Goal: Task Accomplishment & Management: Complete application form

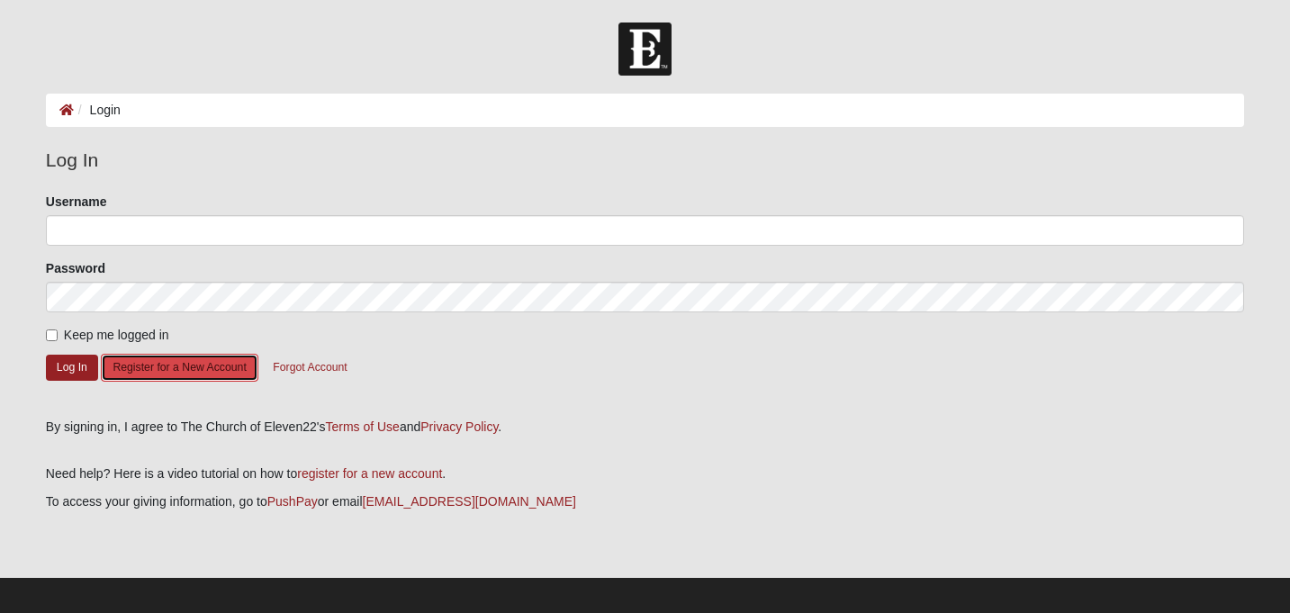
click at [212, 371] on button "Register for a New Account" at bounding box center [179, 368] width 157 height 28
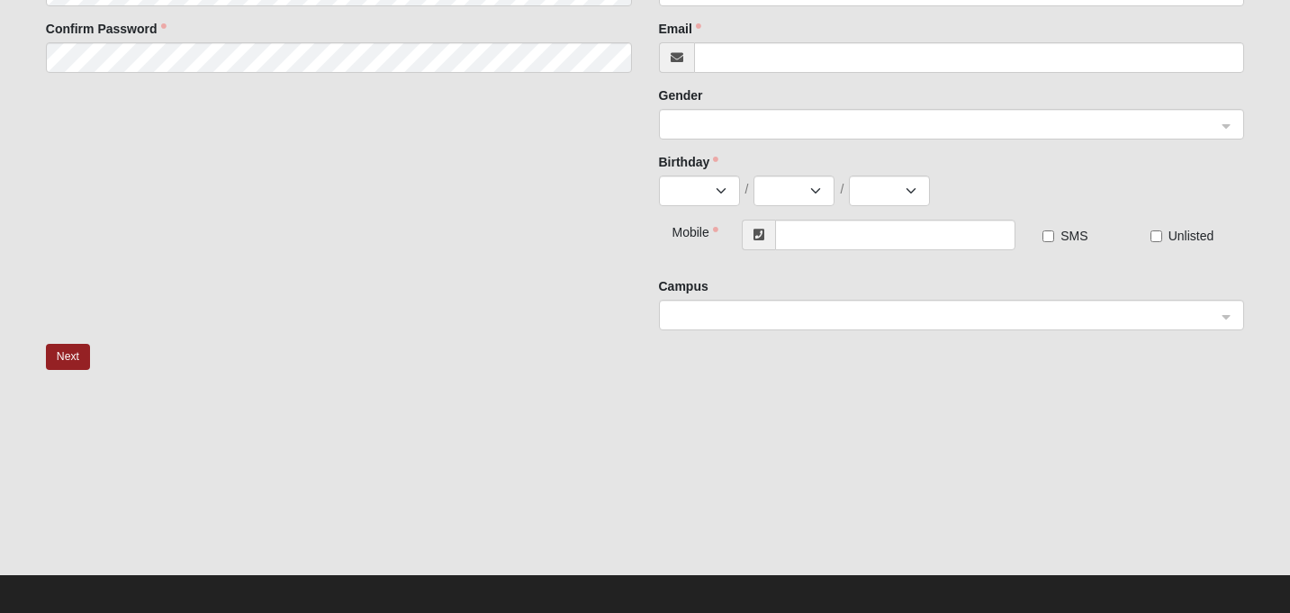
scroll to position [314, 0]
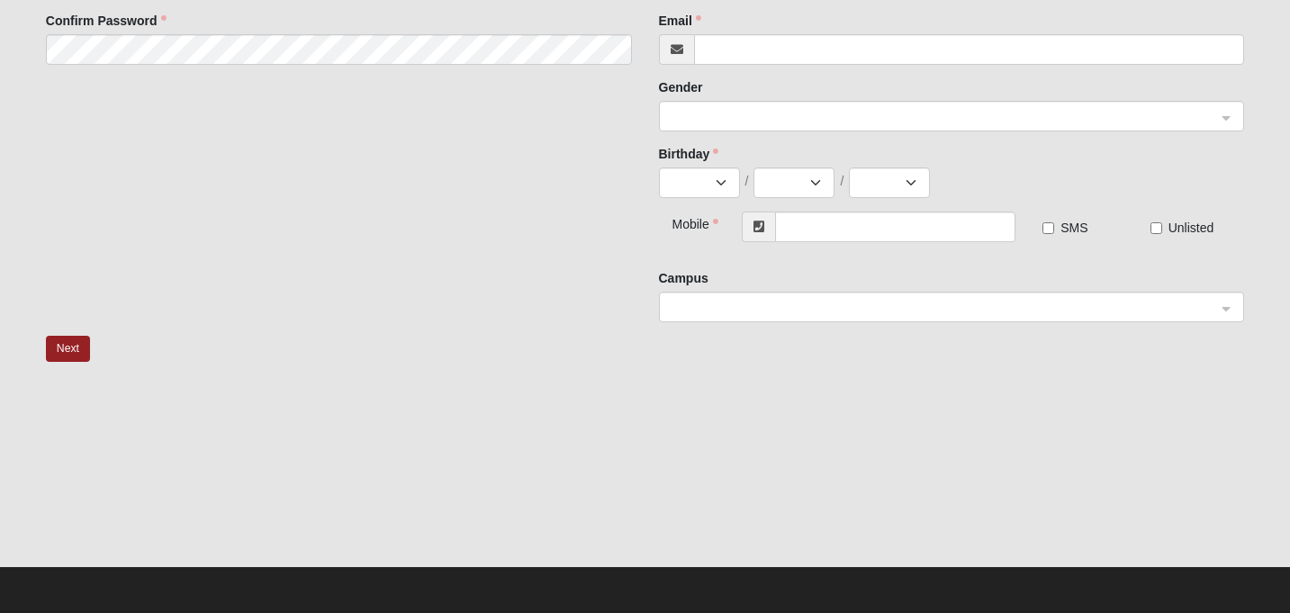
click at [773, 317] on input "search" at bounding box center [946, 306] width 552 height 27
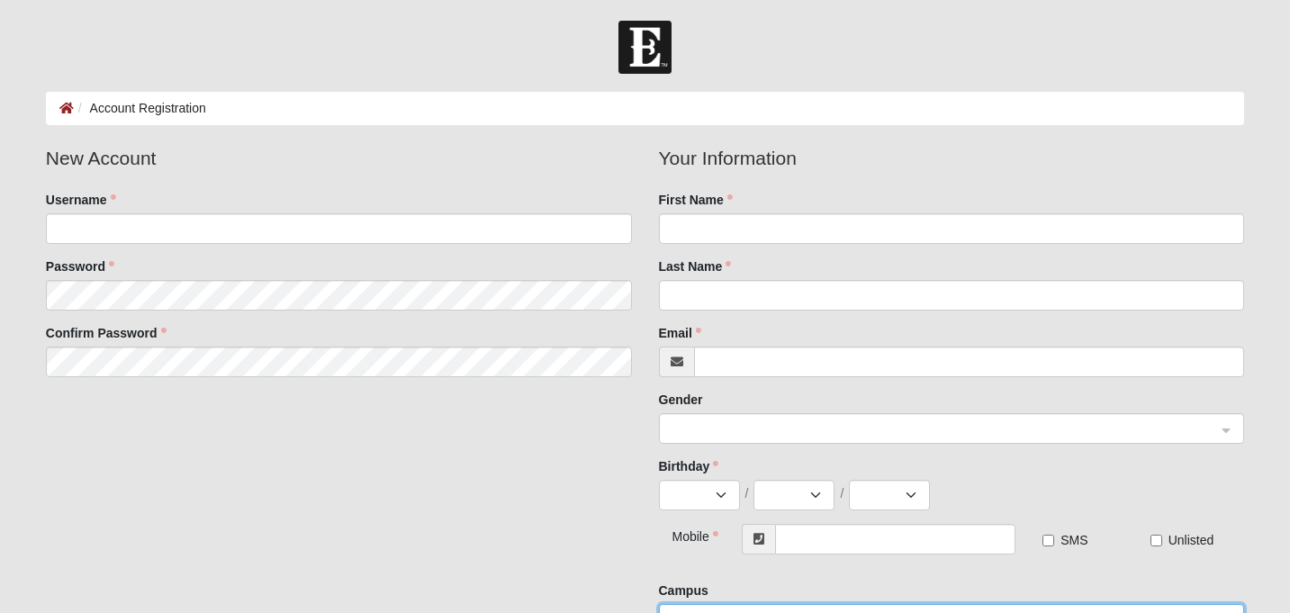
scroll to position [0, 0]
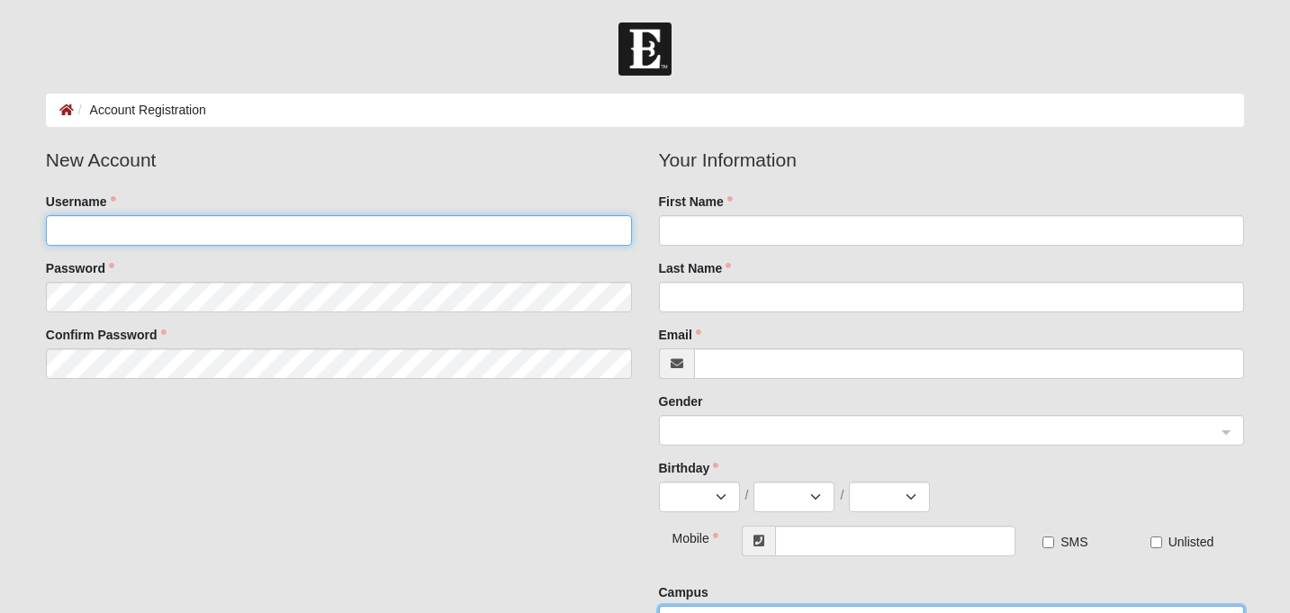
click at [419, 239] on input "Username" at bounding box center [339, 230] width 586 height 31
type input "dickinsons"
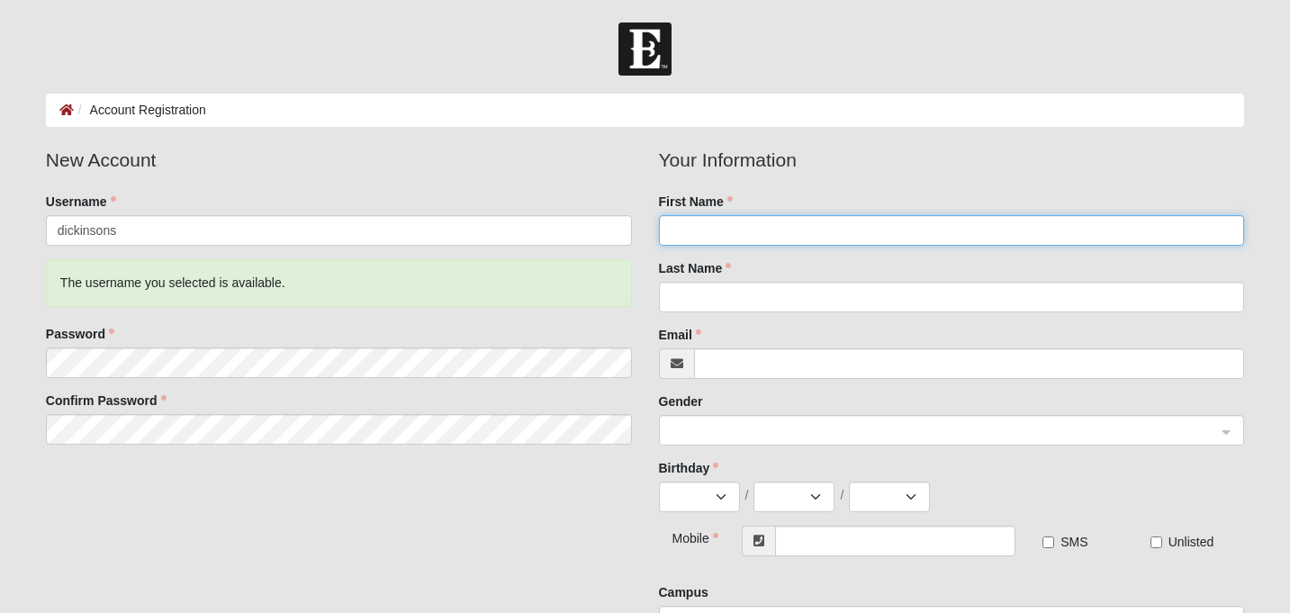
click at [739, 234] on input "First Name" at bounding box center [952, 230] width 586 height 31
type input "Shannon"
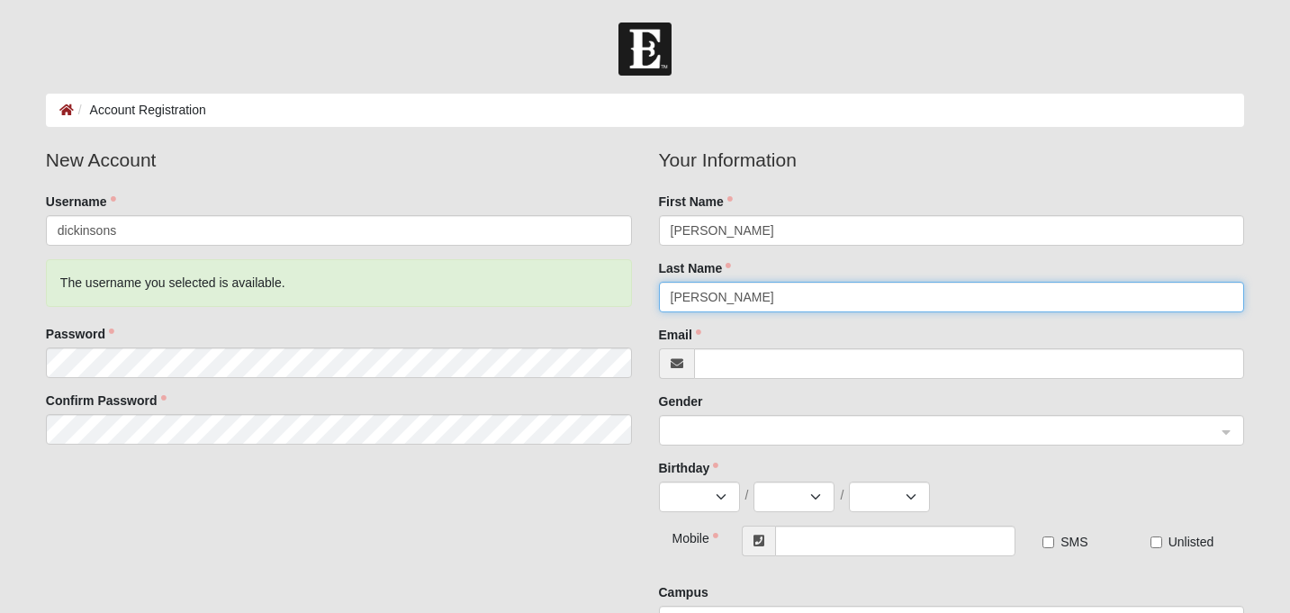
type input "Dickinson"
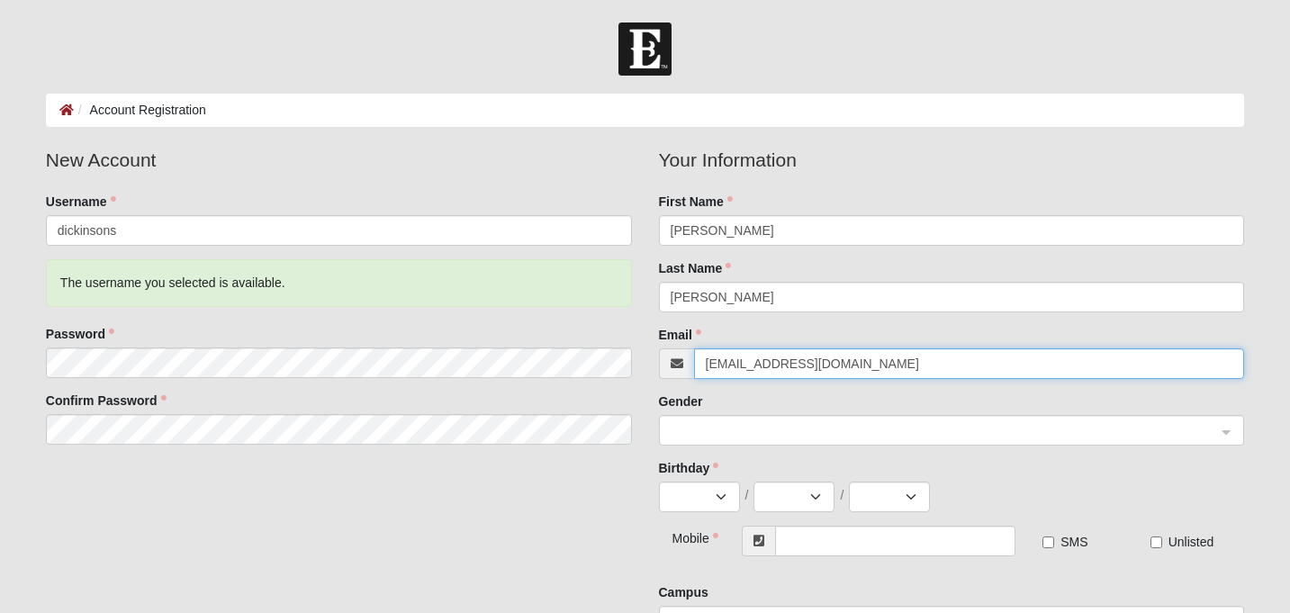
type input "dickinsonshannon1@gmail.com"
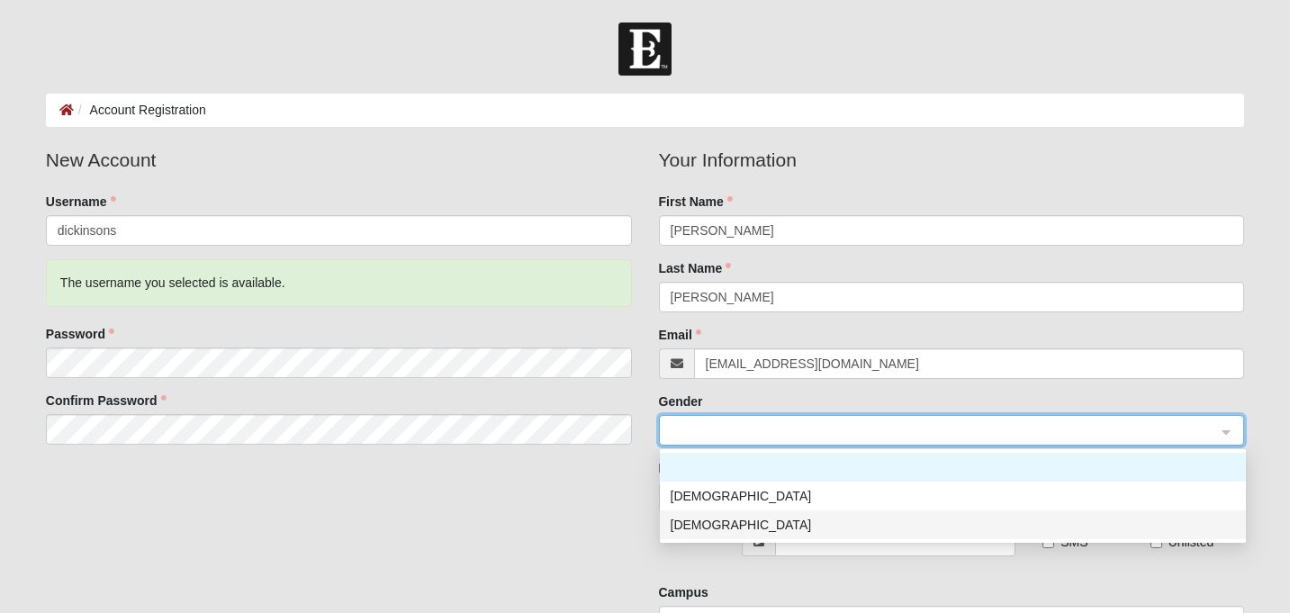
click at [692, 535] on div "Female" at bounding box center [953, 524] width 586 height 29
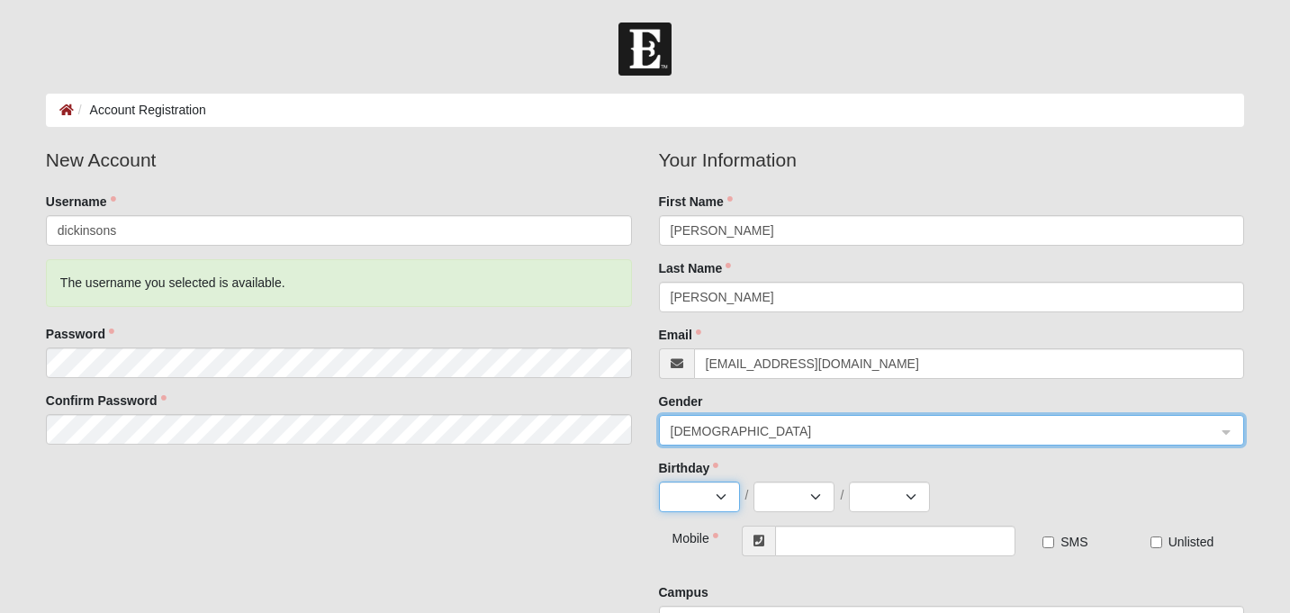
click at [699, 500] on select "Jan Feb Mar Apr May Jun Jul Aug Sep Oct Nov Dec" at bounding box center [699, 497] width 81 height 31
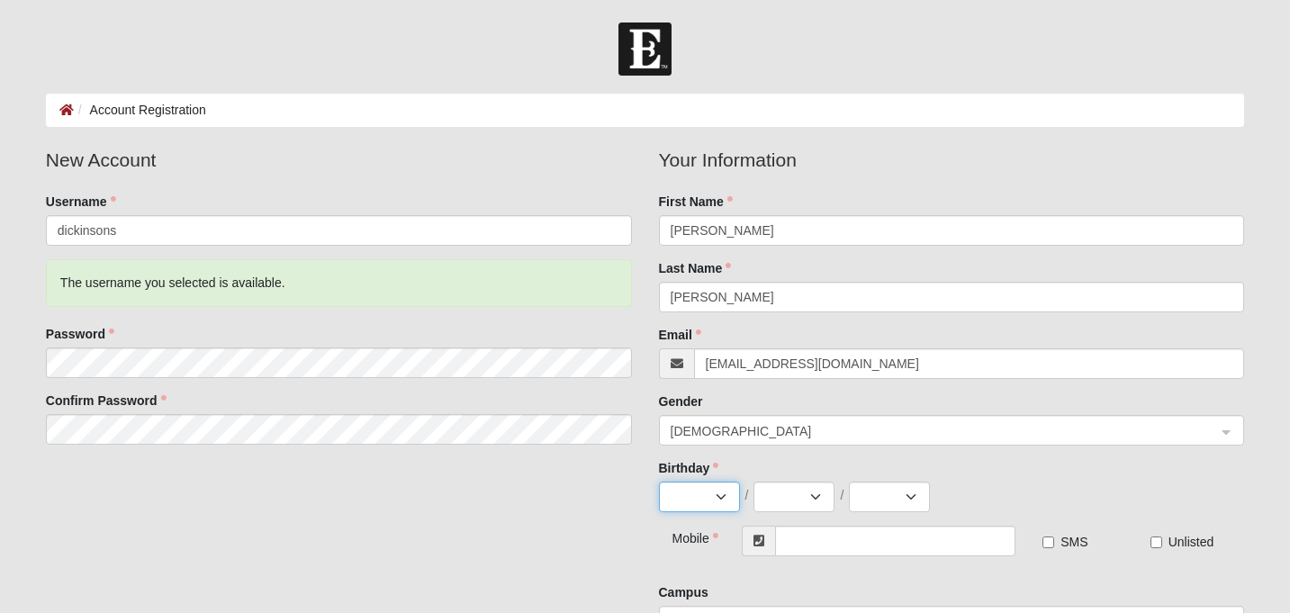
select select "1"
click at [659, 482] on select "Jan Feb Mar Apr May Jun Jul Aug Sep Oct Nov Dec" at bounding box center [699, 497] width 81 height 31
click at [790, 499] on select "1 2 3 4 5 6 7 8 9 10 11 12 13 14 15 16 17 18 19 20 21 22 23 24 25 26 27 28 29 3…" at bounding box center [794, 497] width 81 height 31
select select "16"
click at [754, 482] on select "1 2 3 4 5 6 7 8 9 10 11 12 13 14 15 16 17 18 19 20 21 22 23 24 25 26 27 28 29 3…" at bounding box center [794, 497] width 81 height 31
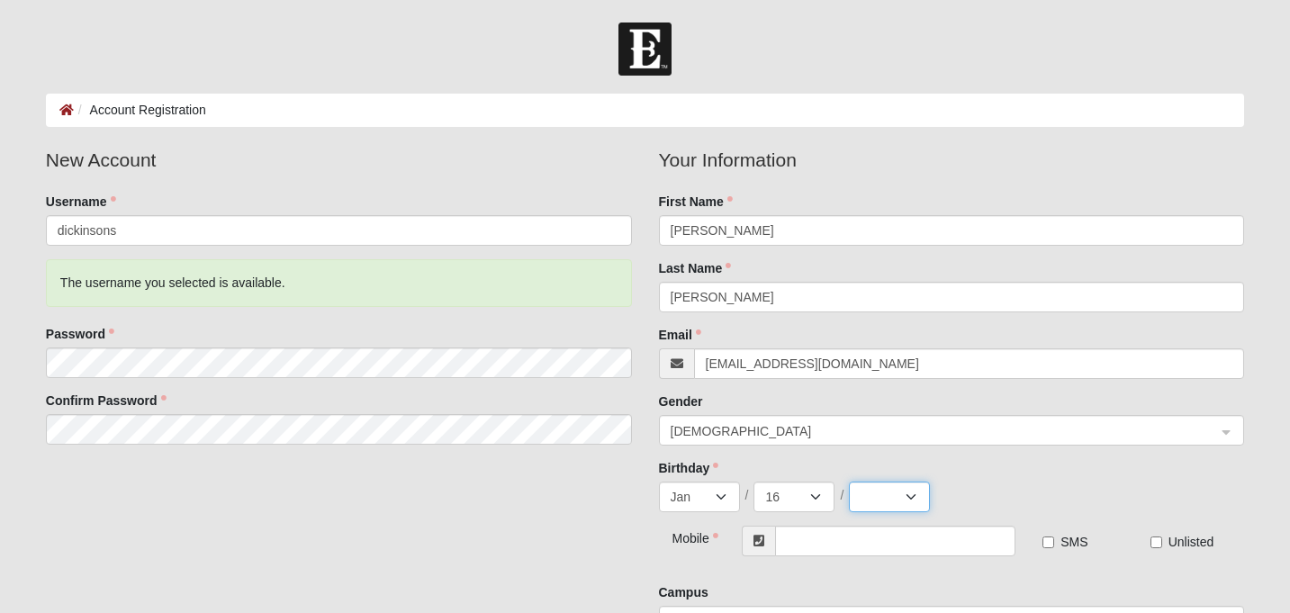
click at [873, 505] on select "2025 2024 2023 2022 2021 2020 2019 2018 2017 2016 2015 2014 2013 2012 2011 2010…" at bounding box center [889, 497] width 81 height 31
select select "1974"
click at [849, 482] on select "2025 2024 2023 2022 2021 2020 2019 2018 2017 2016 2015 2014 2013 2012 2011 2010…" at bounding box center [889, 497] width 81 height 31
click at [839, 547] on input "text" at bounding box center [895, 541] width 241 height 31
type input "(678) 447-5965"
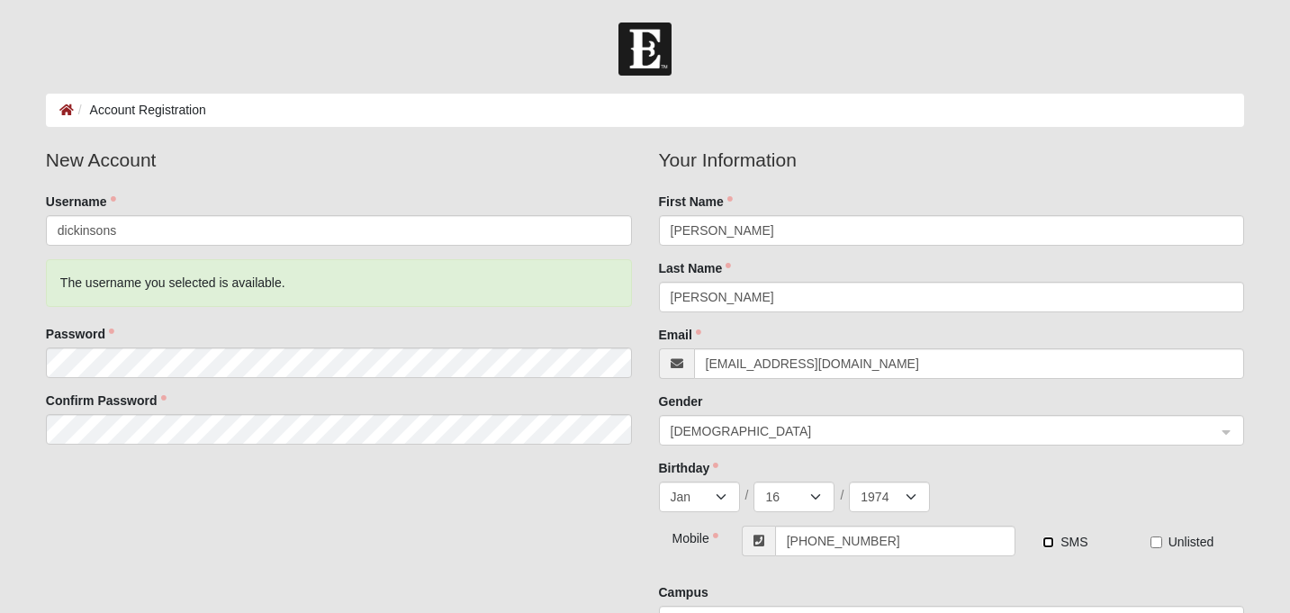
click at [1049, 539] on input "SMS" at bounding box center [1049, 543] width 12 height 12
checkbox input "true"
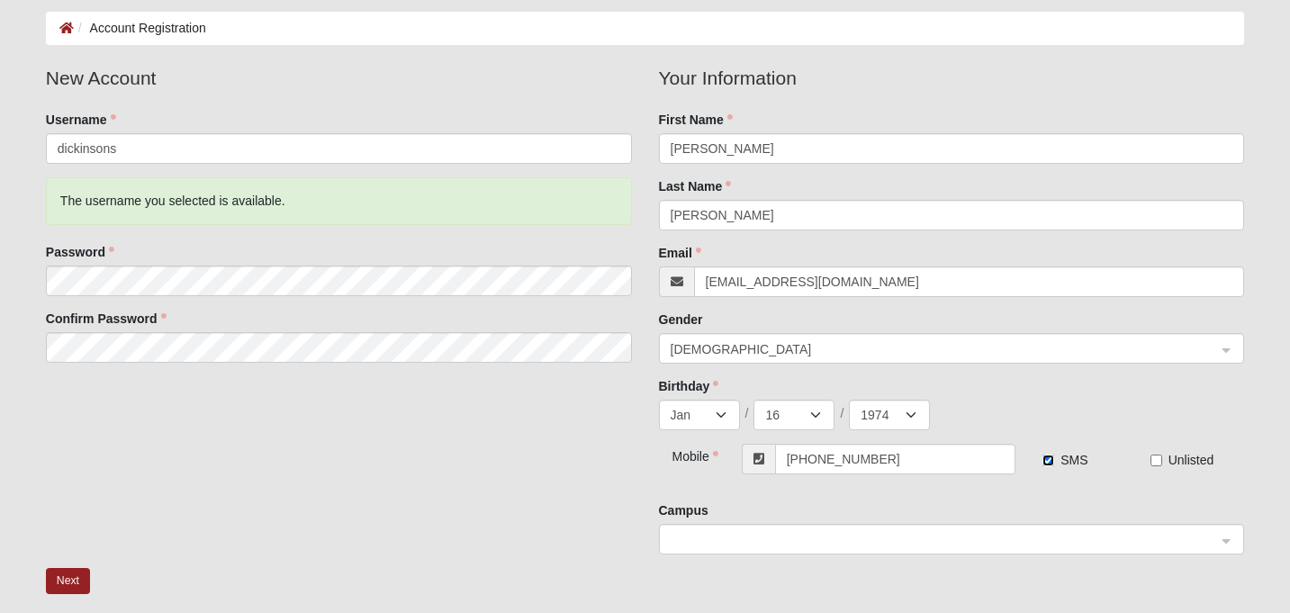
scroll to position [121, 0]
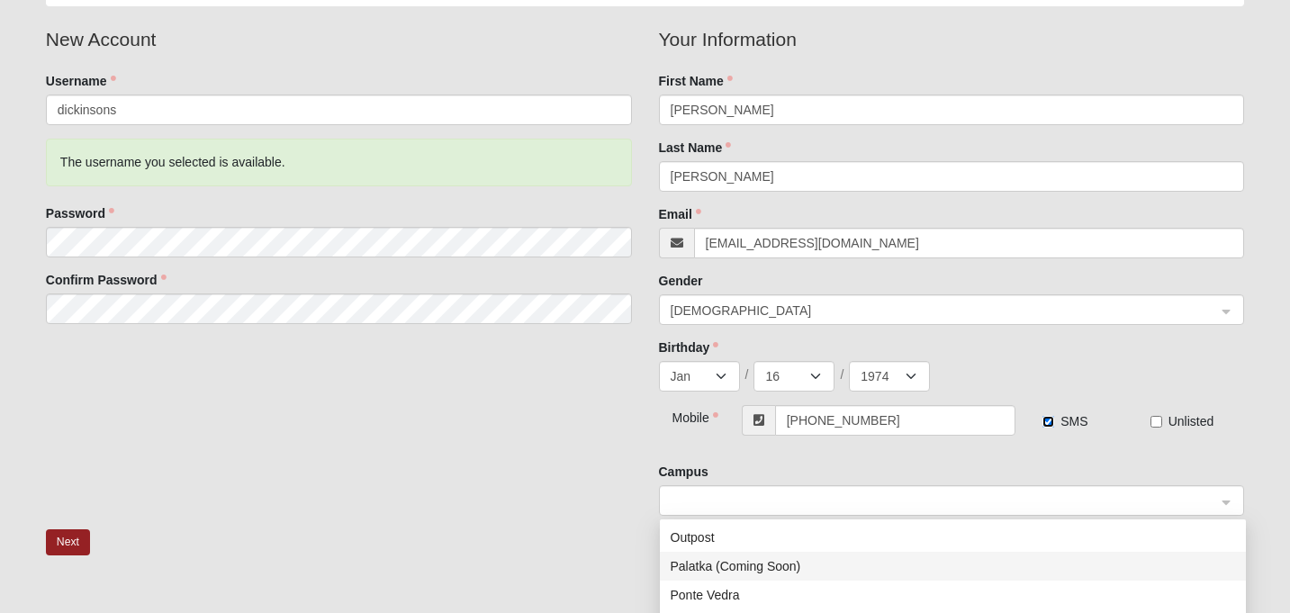
click at [986, 497] on span at bounding box center [944, 502] width 546 height 20
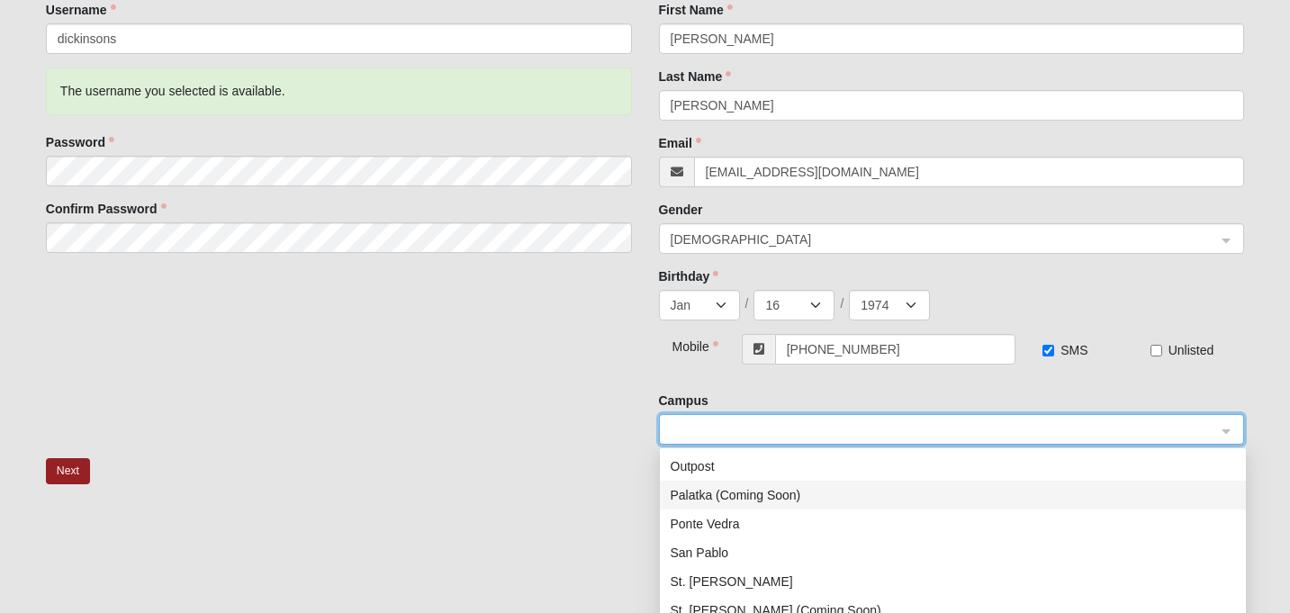
scroll to position [314, 0]
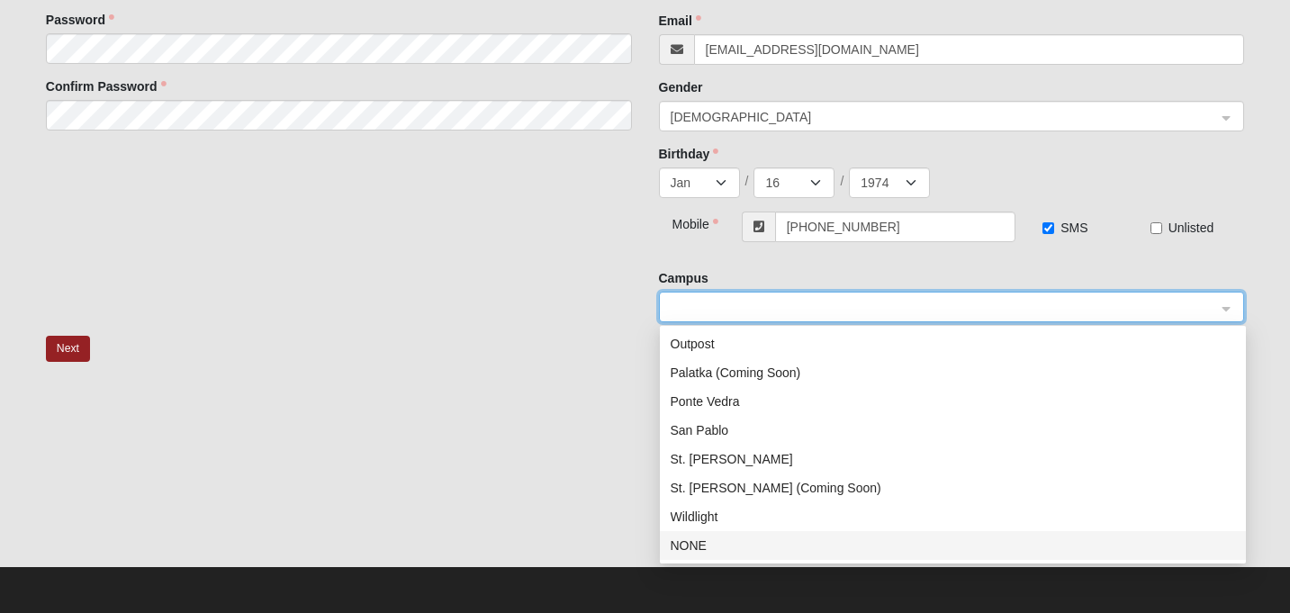
click at [725, 540] on div "NONE" at bounding box center [953, 546] width 564 height 20
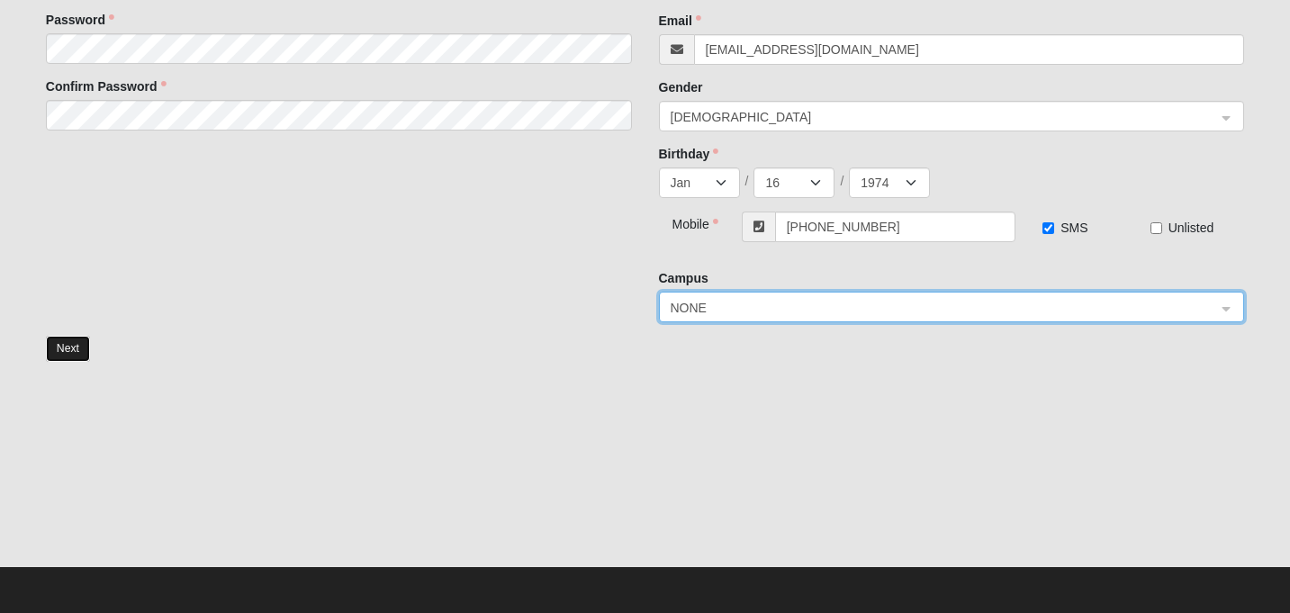
click at [80, 344] on button "Next" at bounding box center [68, 349] width 44 height 26
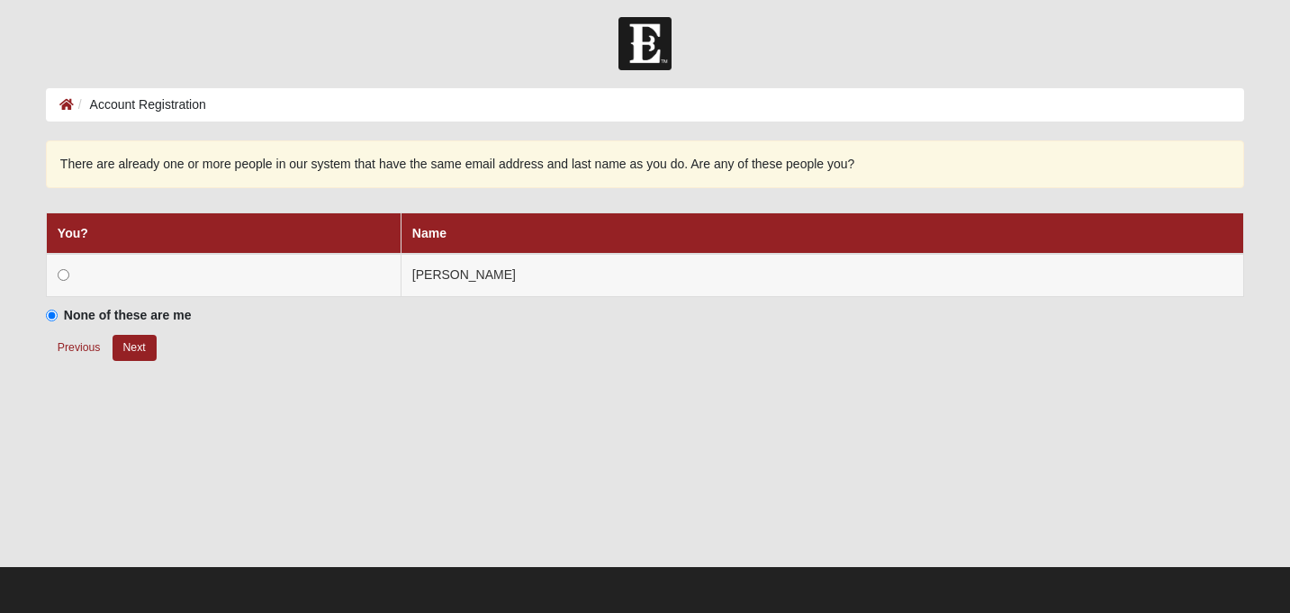
scroll to position [5, 0]
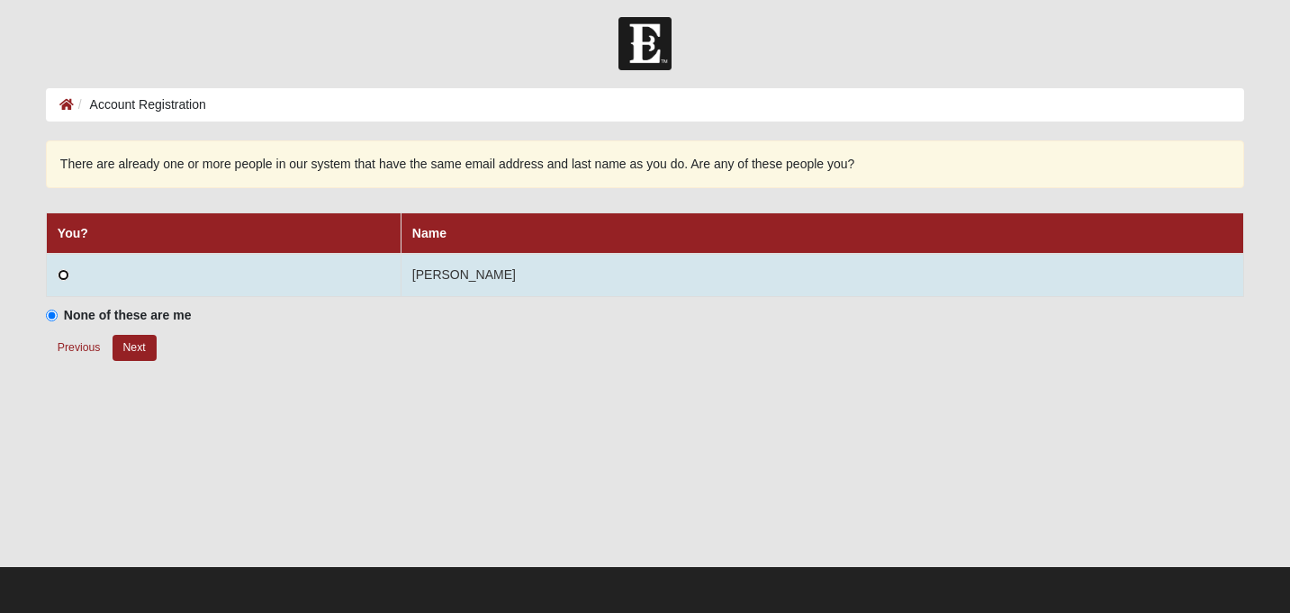
click at [61, 276] on input "radio" at bounding box center [64, 275] width 12 height 12
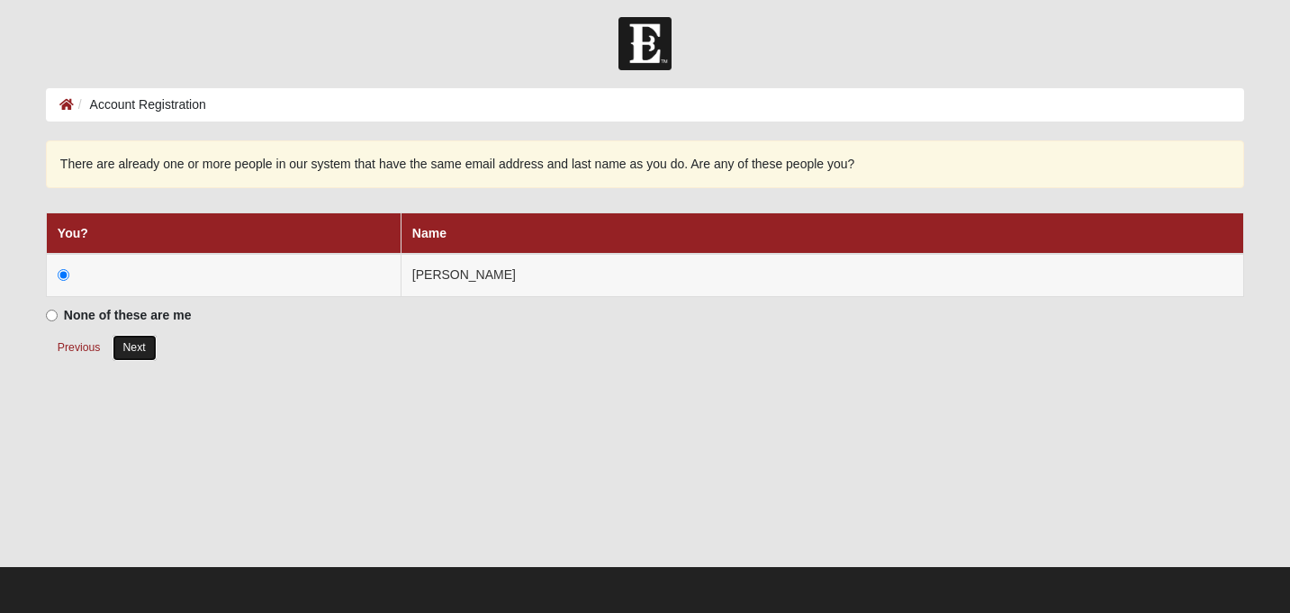
click at [135, 349] on button "Next" at bounding box center [135, 348] width 44 height 26
radio input "true"
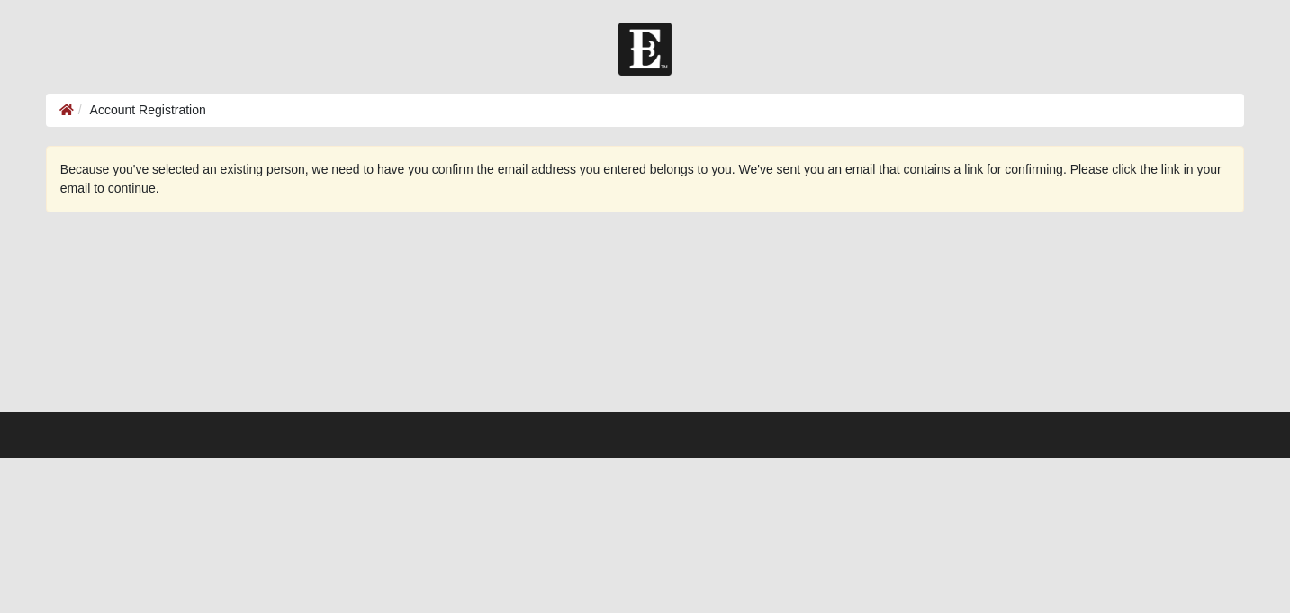
scroll to position [0, 0]
